Goal: Information Seeking & Learning: Learn about a topic

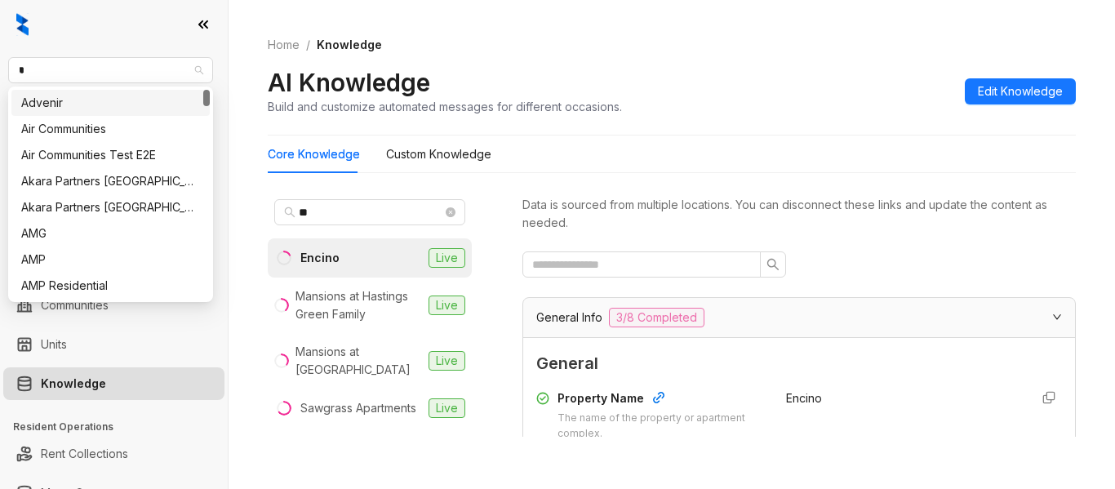
scroll to position [3145, 0]
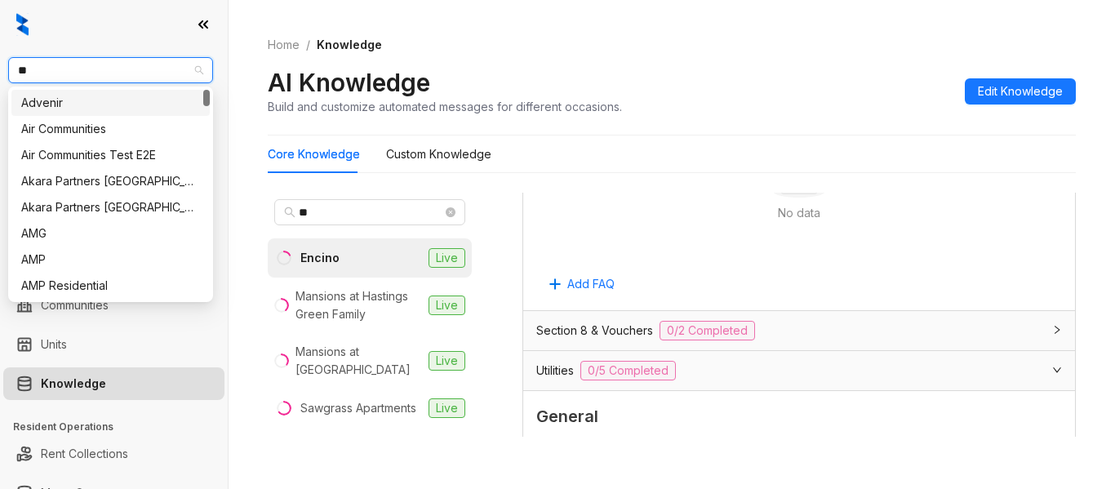
type input "***"
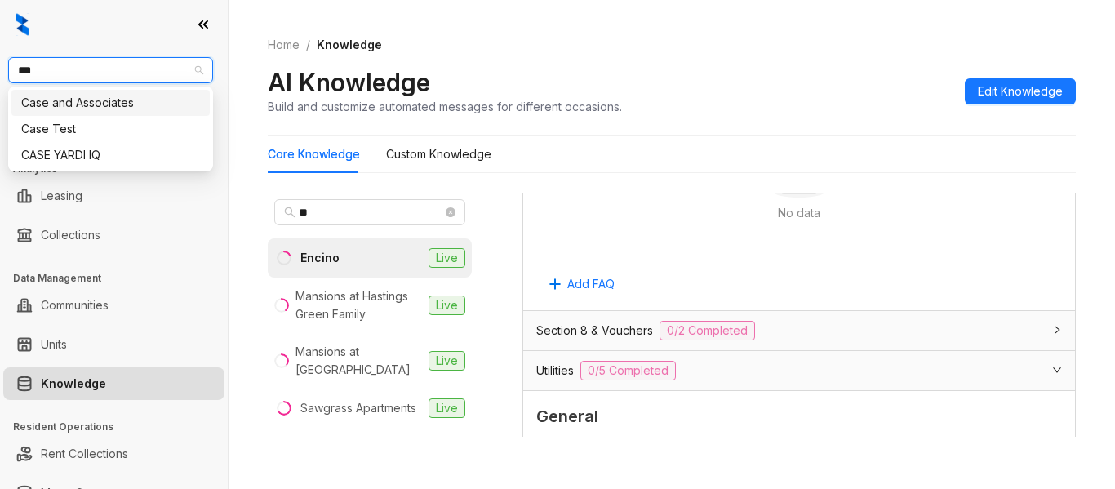
click at [161, 100] on div "Case and Associates" at bounding box center [110, 103] width 179 height 18
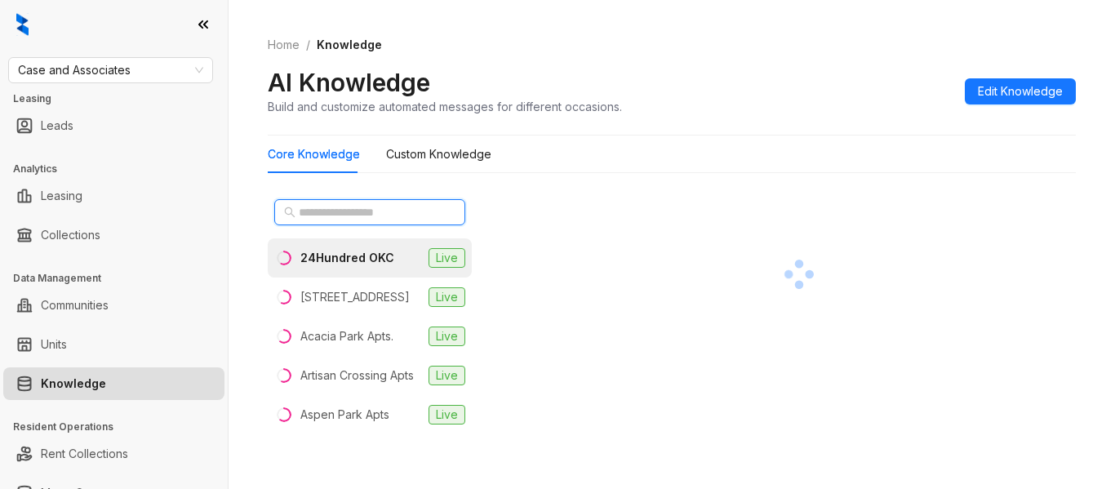
click at [333, 215] on input "text" at bounding box center [371, 212] width 144 height 18
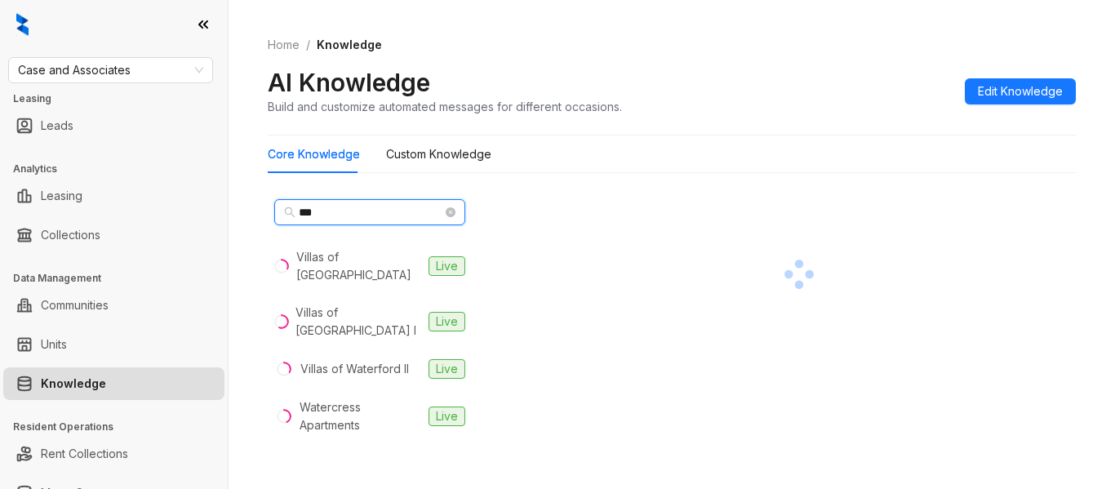
type input "***"
click at [390, 455] on div "Waters Edge Apts" at bounding box center [348, 464] width 96 height 18
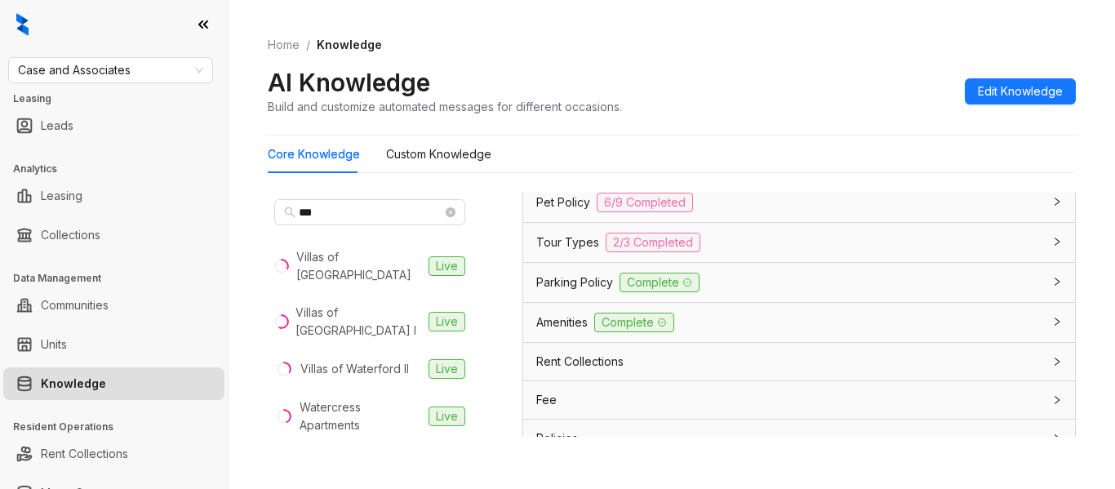
scroll to position [1468, 0]
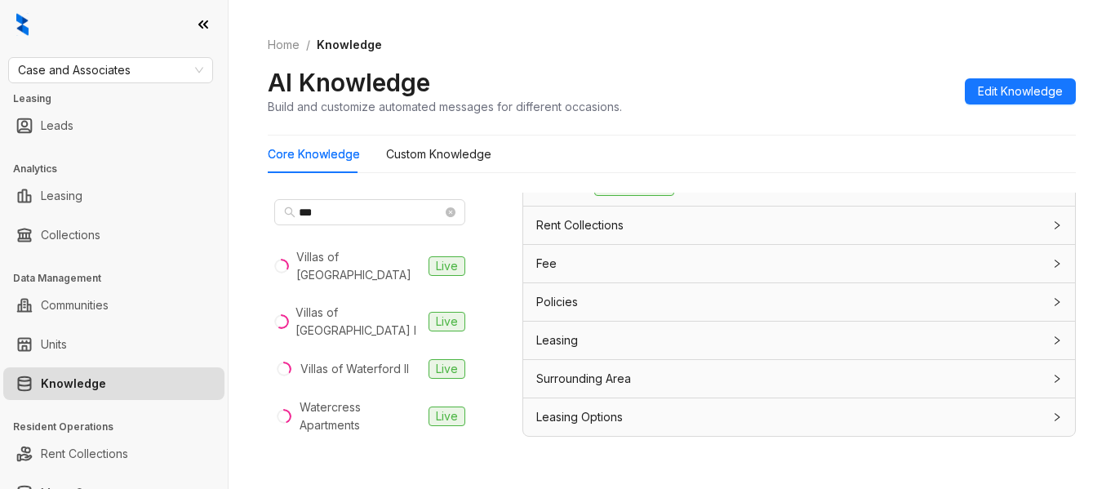
click at [850, 339] on div "Leasing" at bounding box center [789, 341] width 506 height 18
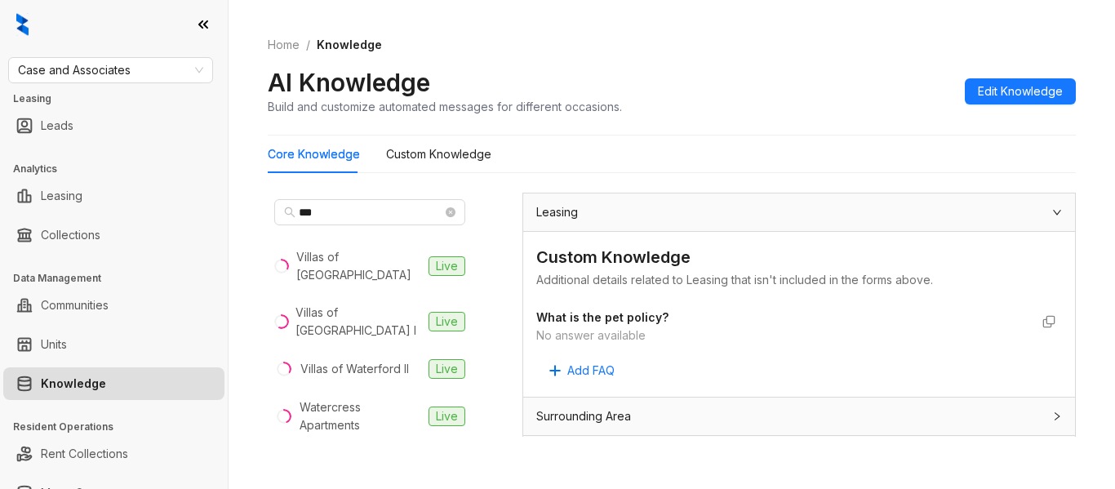
scroll to position [1634, 0]
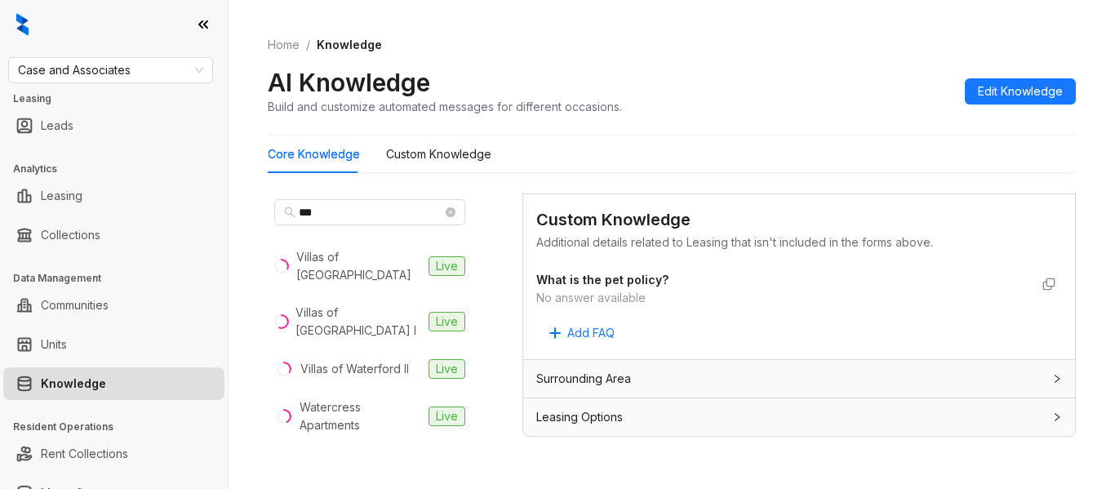
click at [989, 411] on div "Leasing Options" at bounding box center [789, 417] width 506 height 18
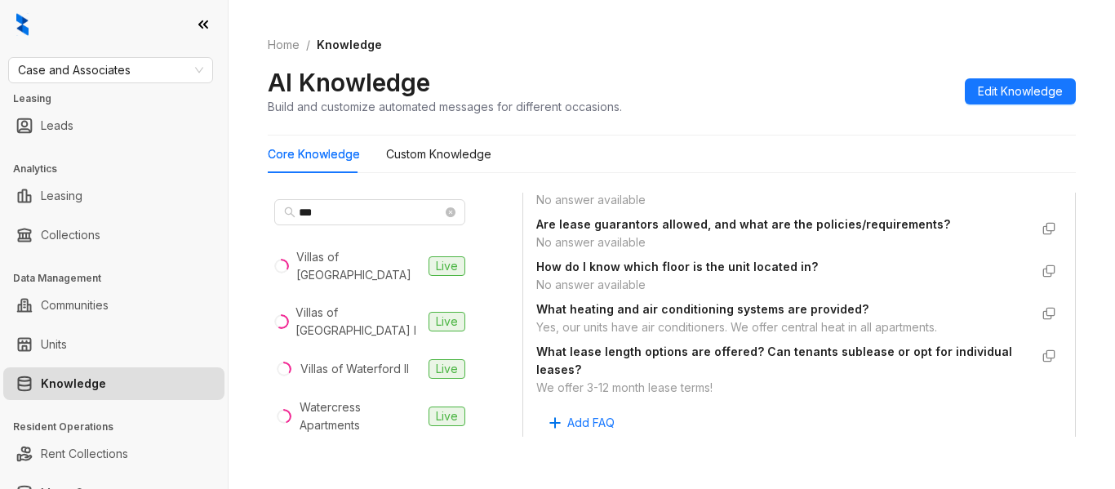
scroll to position [1987, 0]
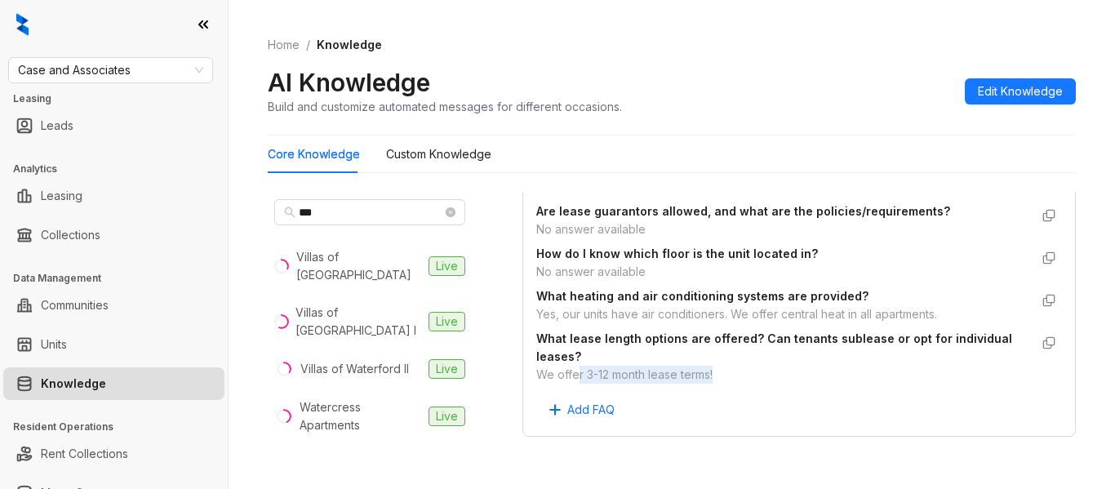
drag, startPoint x: 577, startPoint y: 375, endPoint x: 736, endPoint y: 367, distance: 159.4
click at [736, 367] on div "We offer 3-12 month lease terms!" at bounding box center [782, 375] width 493 height 18
